Goal: Obtain resource: Obtain resource

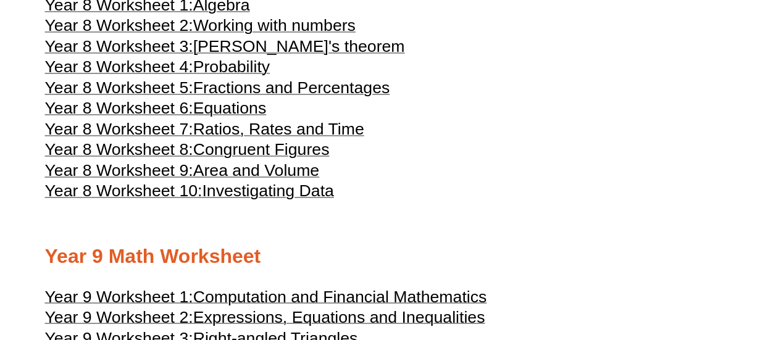
scroll to position [3274, 0]
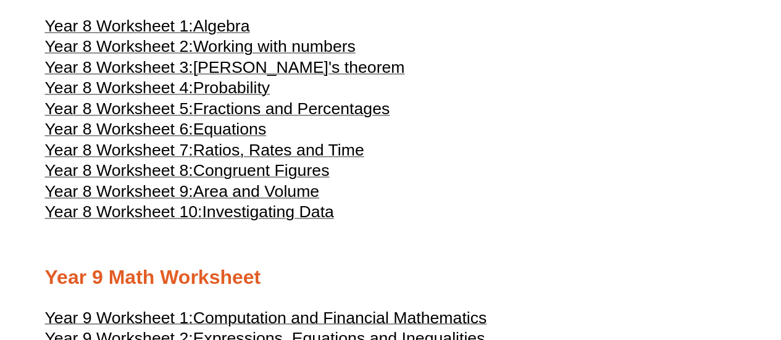
click at [242, 77] on span "[PERSON_NAME]'s theorem" at bounding box center [299, 67] width 212 height 19
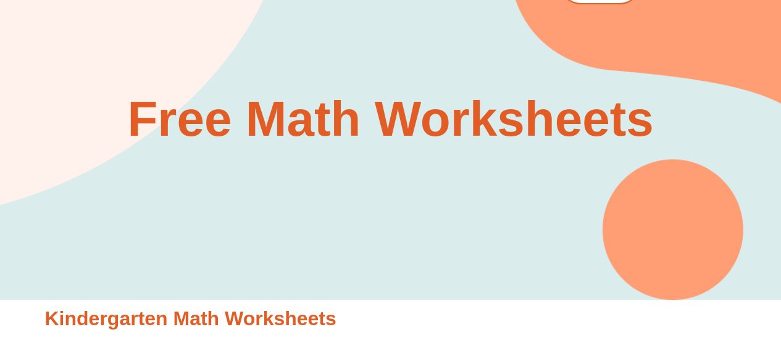
scroll to position [0, 0]
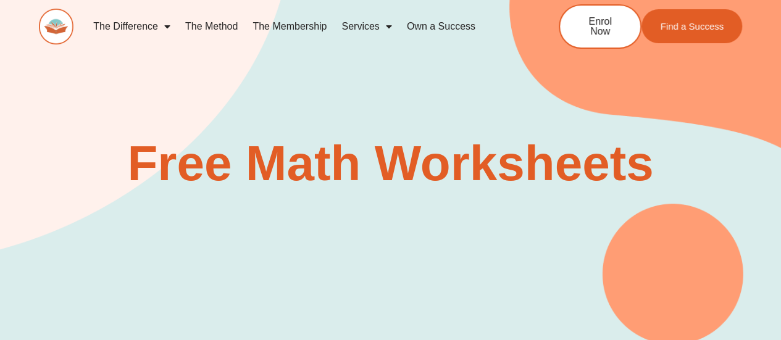
click at [317, 24] on link "The Membership" at bounding box center [289, 26] width 89 height 28
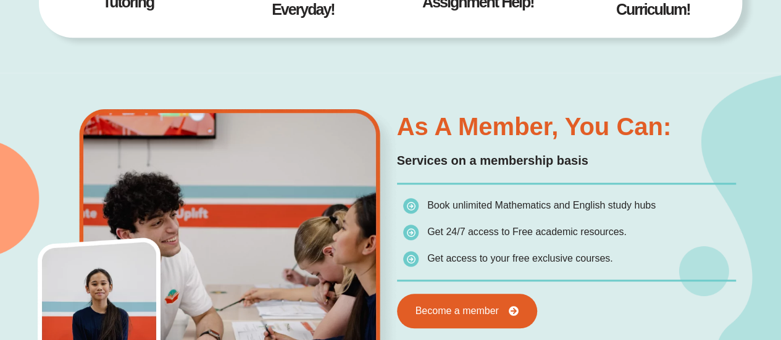
scroll to position [553, 0]
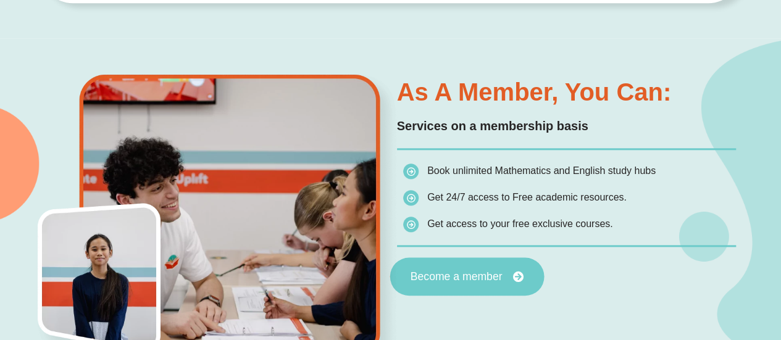
click at [465, 277] on span "Become a member" at bounding box center [456, 276] width 92 height 11
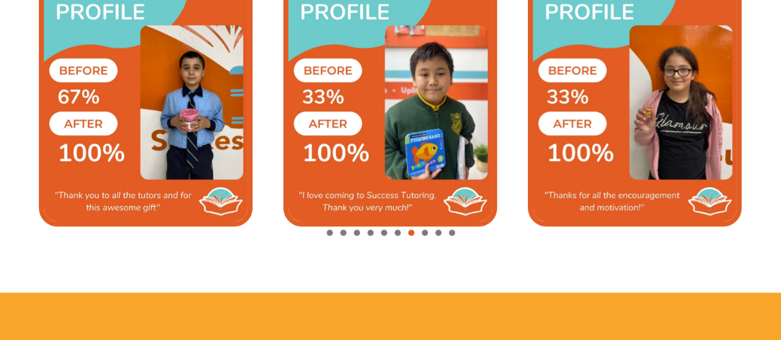
scroll to position [2780, 0]
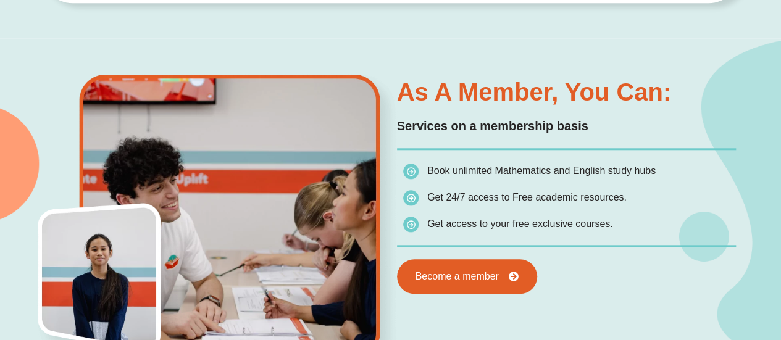
scroll to position [553, 0]
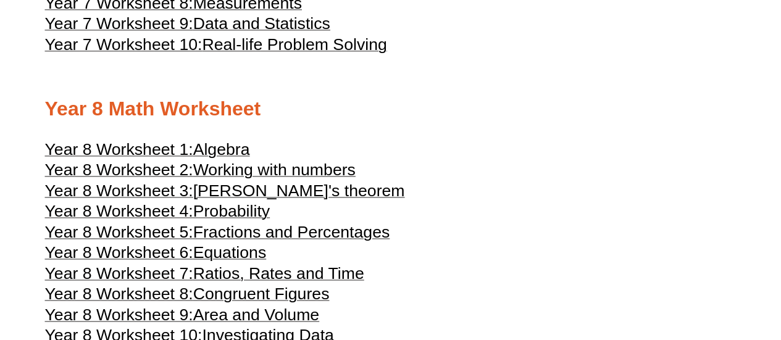
scroll to position [3211, 0]
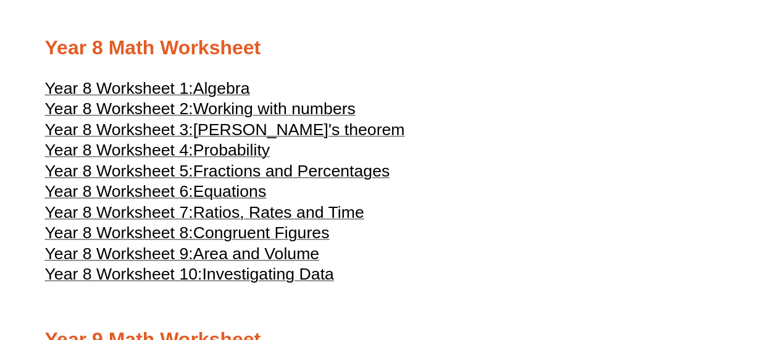
click at [127, 201] on span "Year 8 Worksheet 6:" at bounding box center [119, 191] width 148 height 19
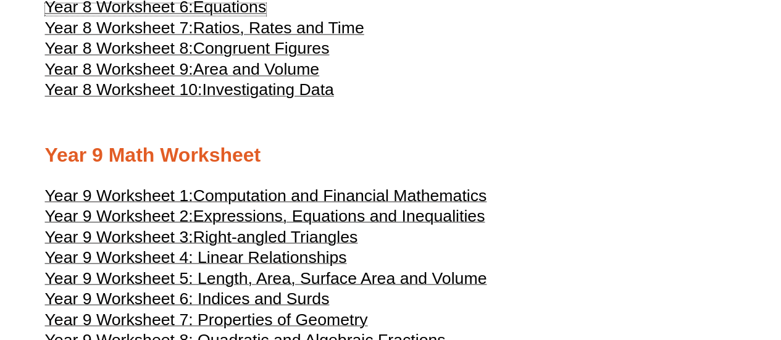
scroll to position [3397, 0]
click at [220, 266] on span "Year 9 Worksheet 4: Linear Relationships" at bounding box center [196, 256] width 302 height 19
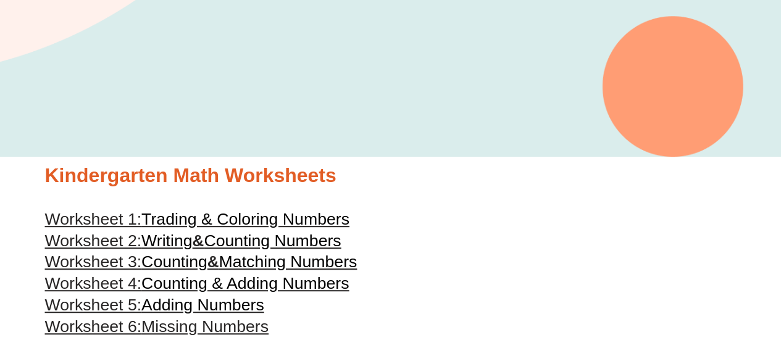
scroll to position [0, 0]
